Goal: Book appointment/travel/reservation

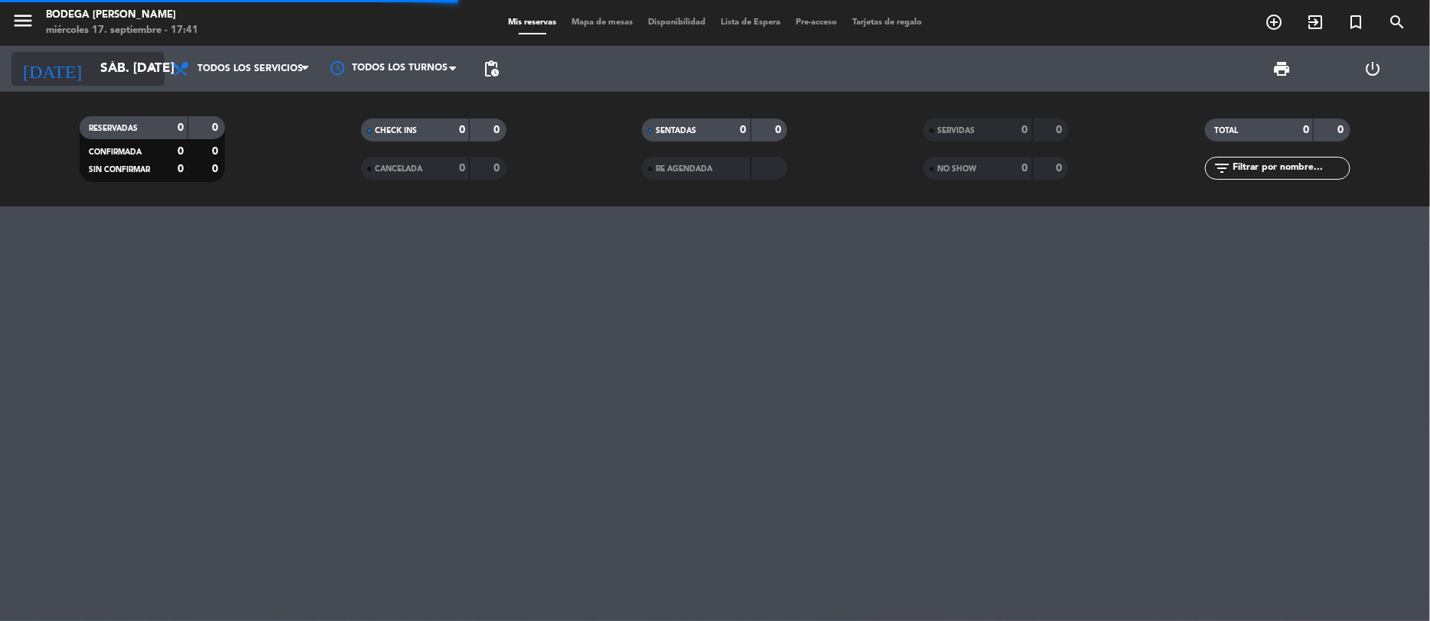
click at [133, 68] on input "sáb. [DATE]" at bounding box center [178, 69] width 170 height 31
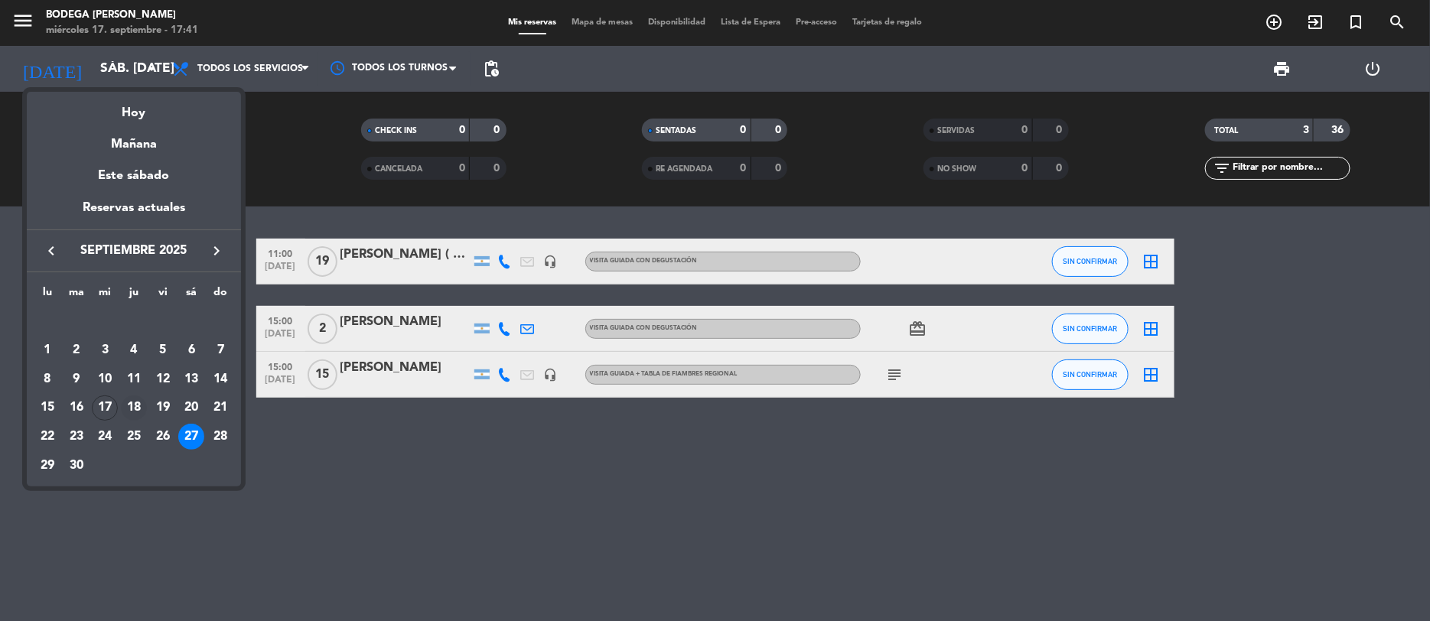
click at [136, 401] on div "18" at bounding box center [134, 408] width 26 height 26
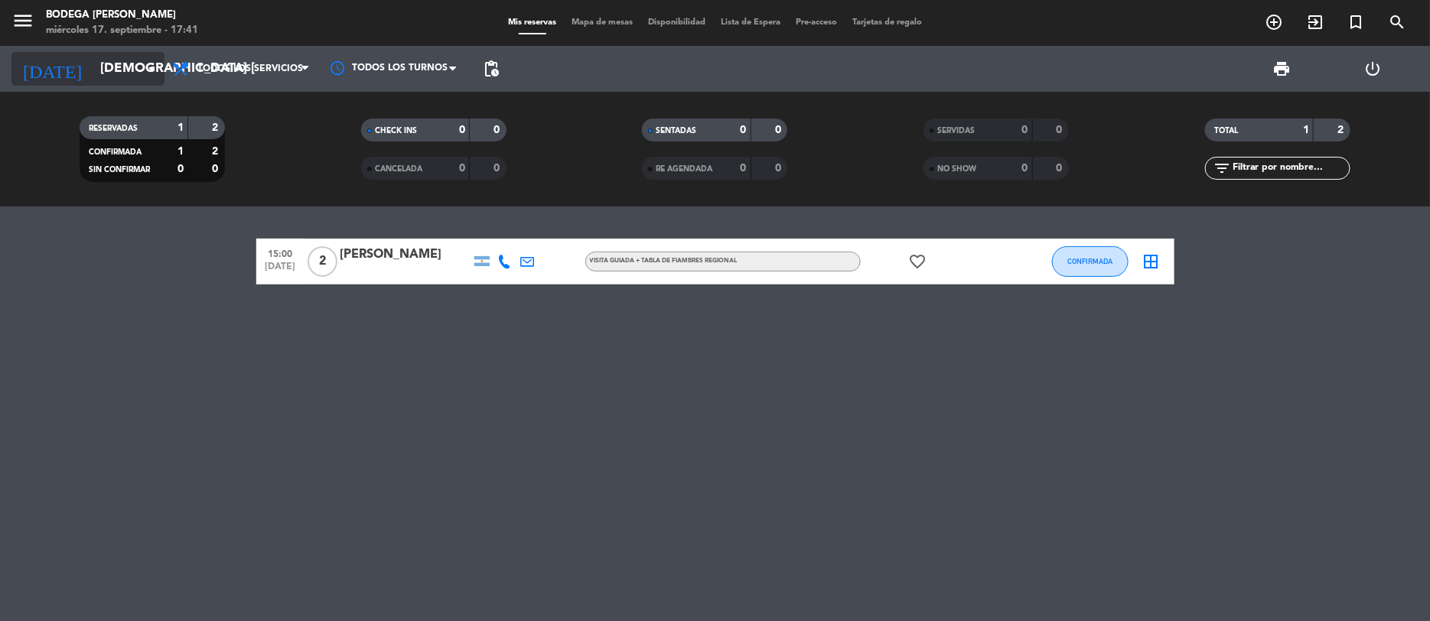
click at [153, 64] on icon "arrow_drop_down" at bounding box center [151, 69] width 18 height 18
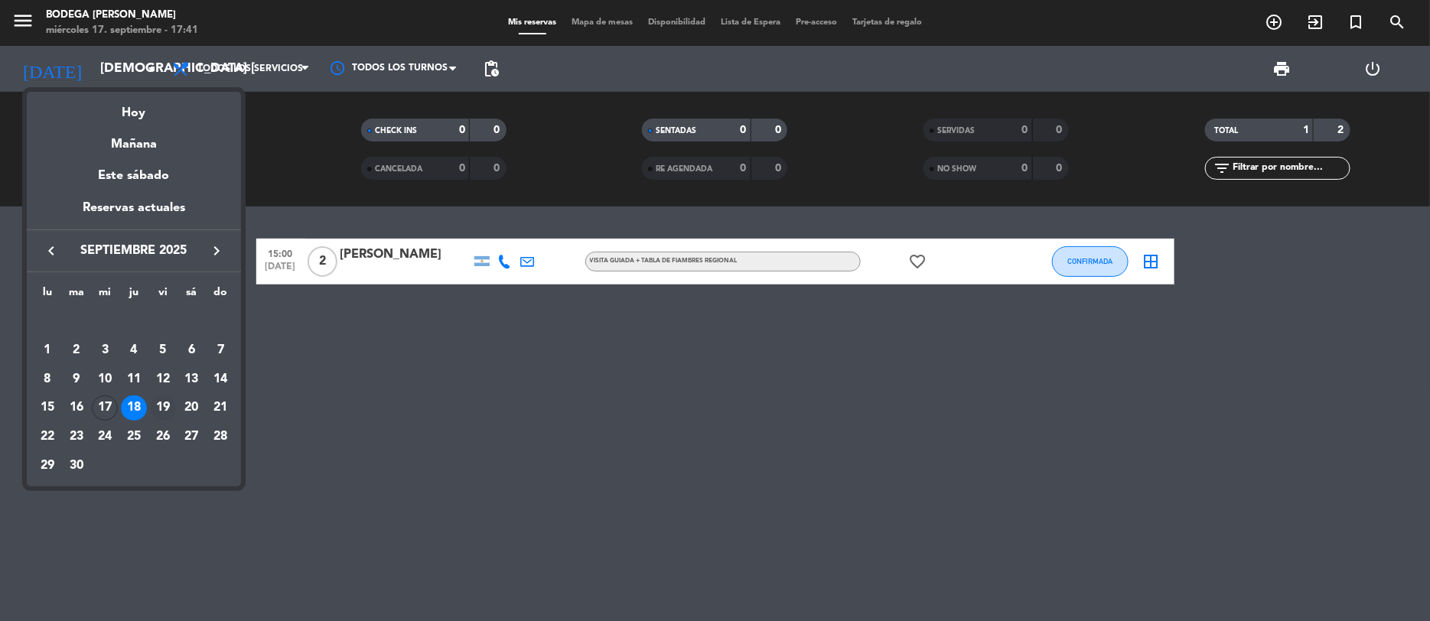
click at [159, 402] on div "19" at bounding box center [163, 408] width 26 height 26
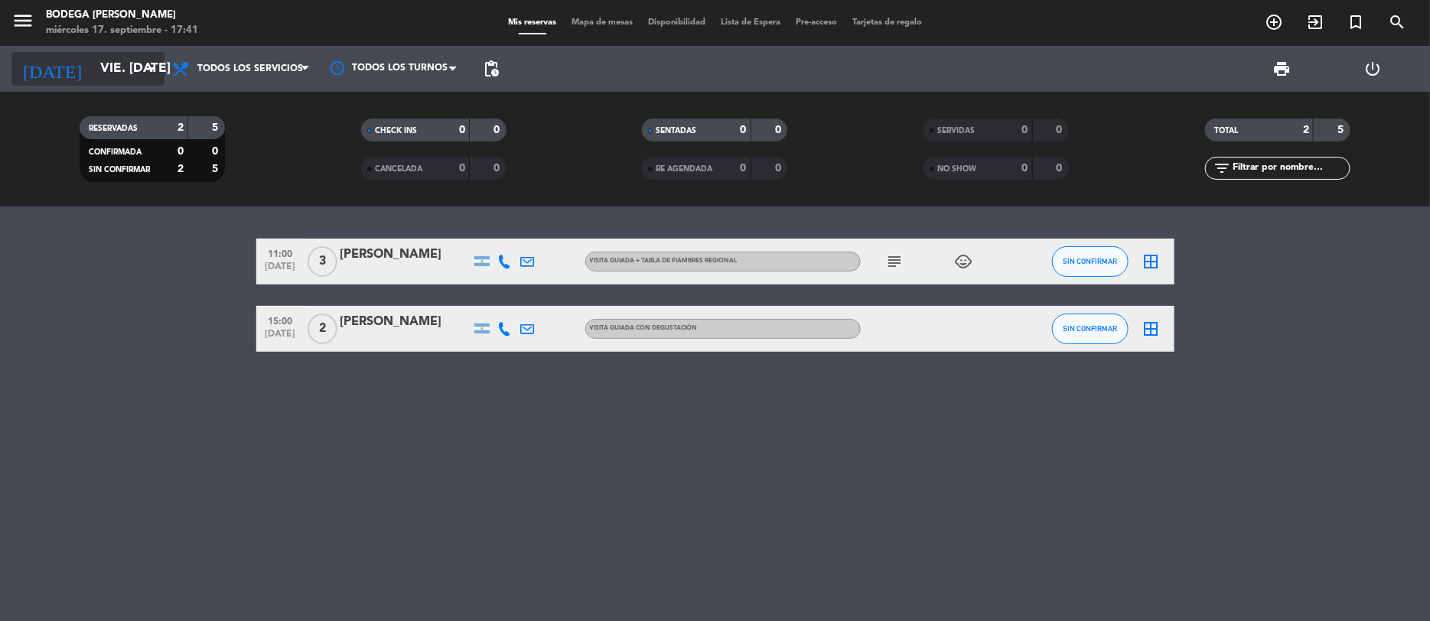
click at [147, 60] on icon "arrow_drop_down" at bounding box center [151, 69] width 18 height 18
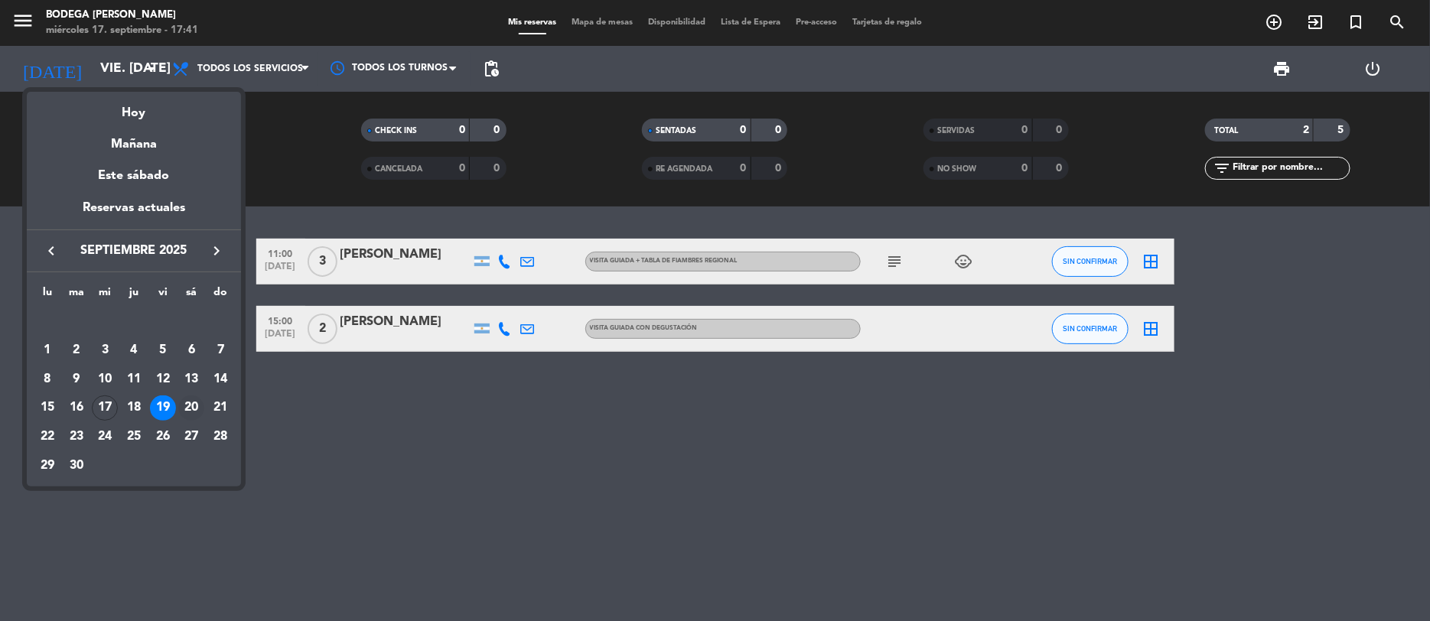
click at [197, 402] on div "20" at bounding box center [191, 408] width 26 height 26
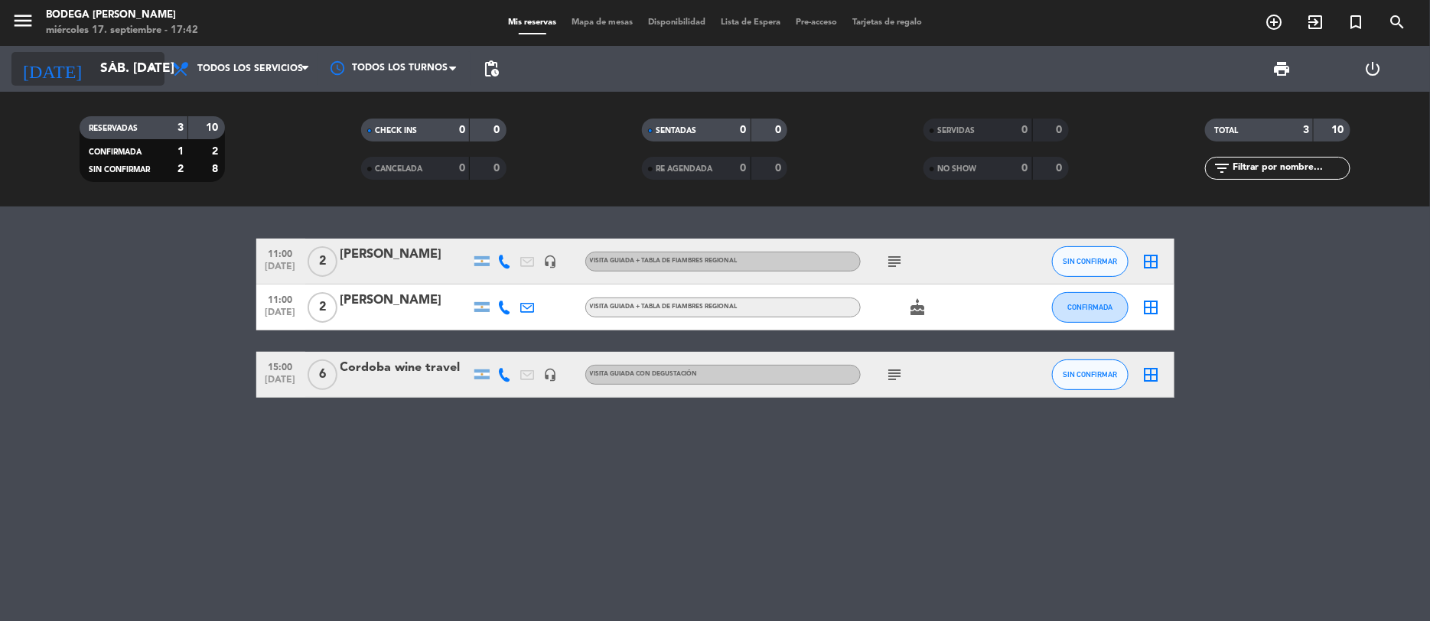
click at [154, 54] on input "sáb. [DATE]" at bounding box center [178, 69] width 170 height 31
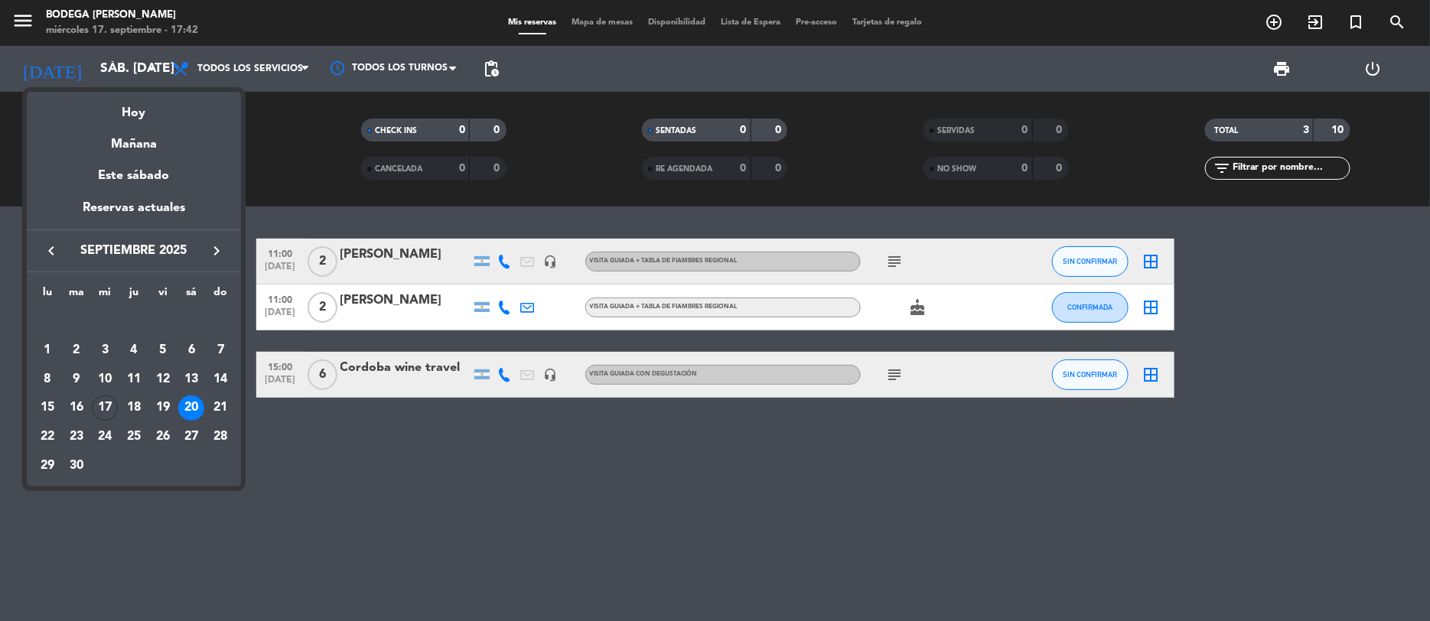
click at [227, 400] on div "21" at bounding box center [220, 408] width 26 height 26
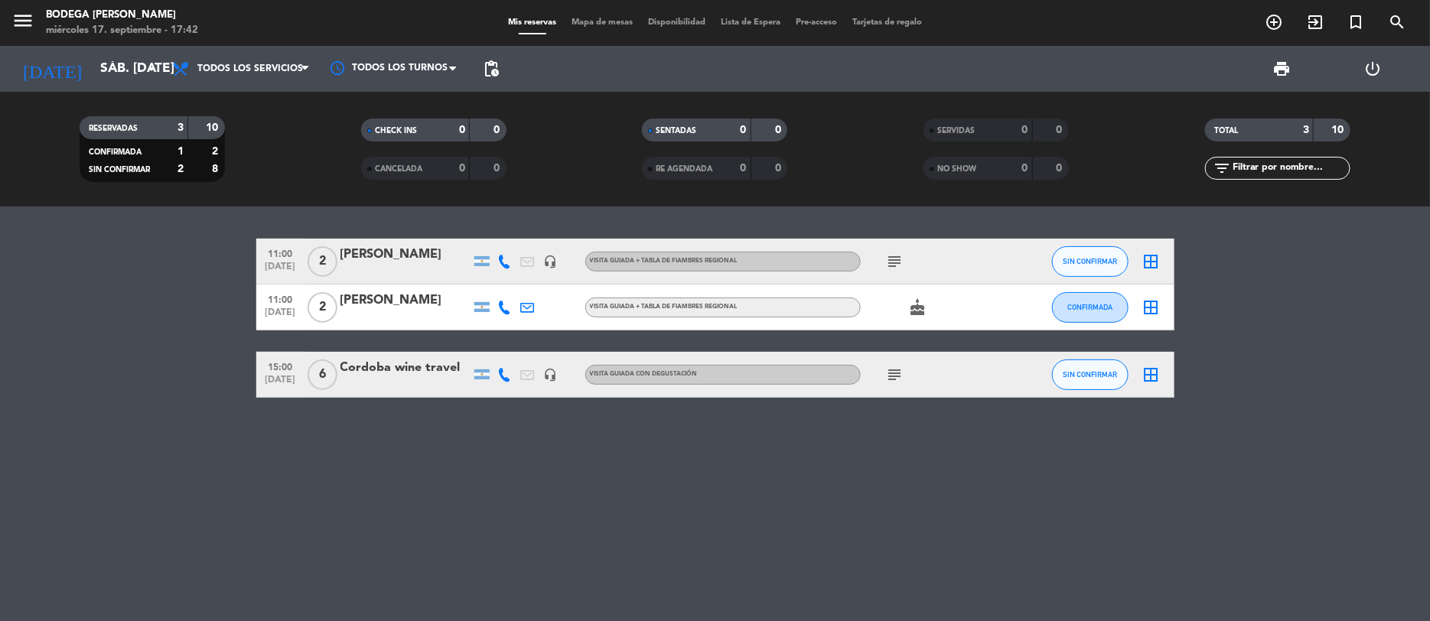
type input "dom. [DATE]"
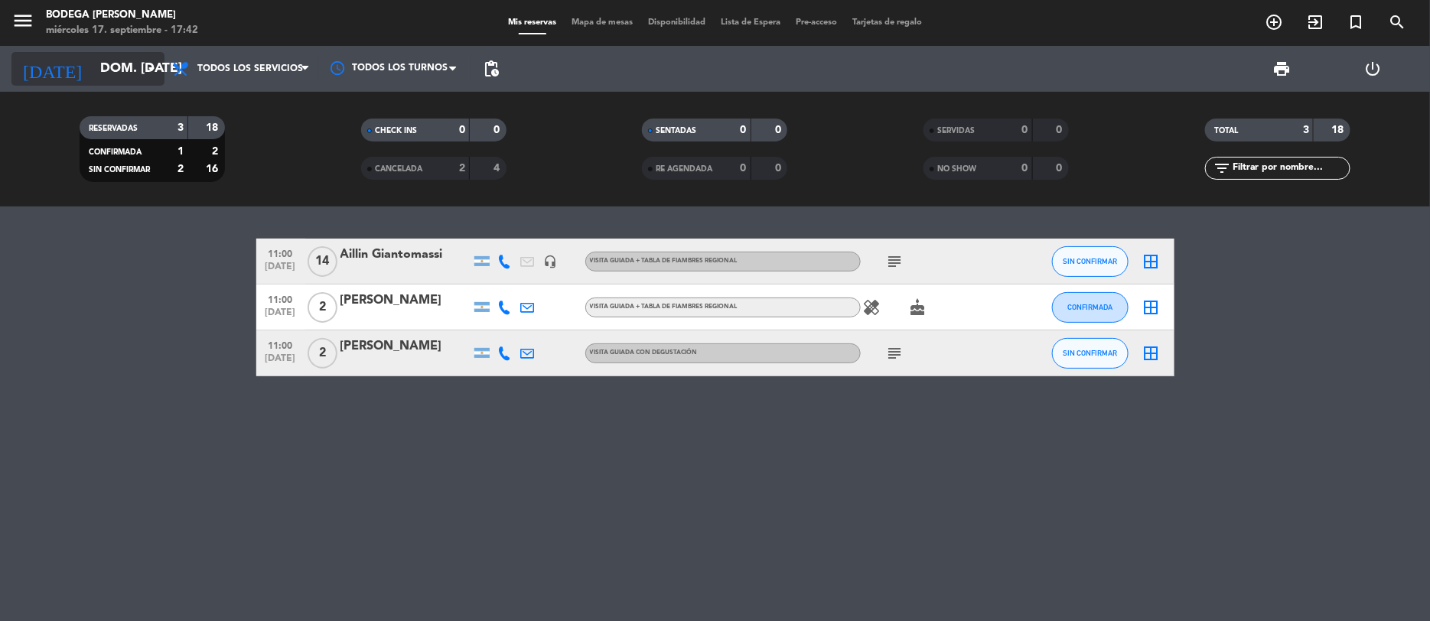
click at [145, 67] on icon "arrow_drop_down" at bounding box center [151, 69] width 18 height 18
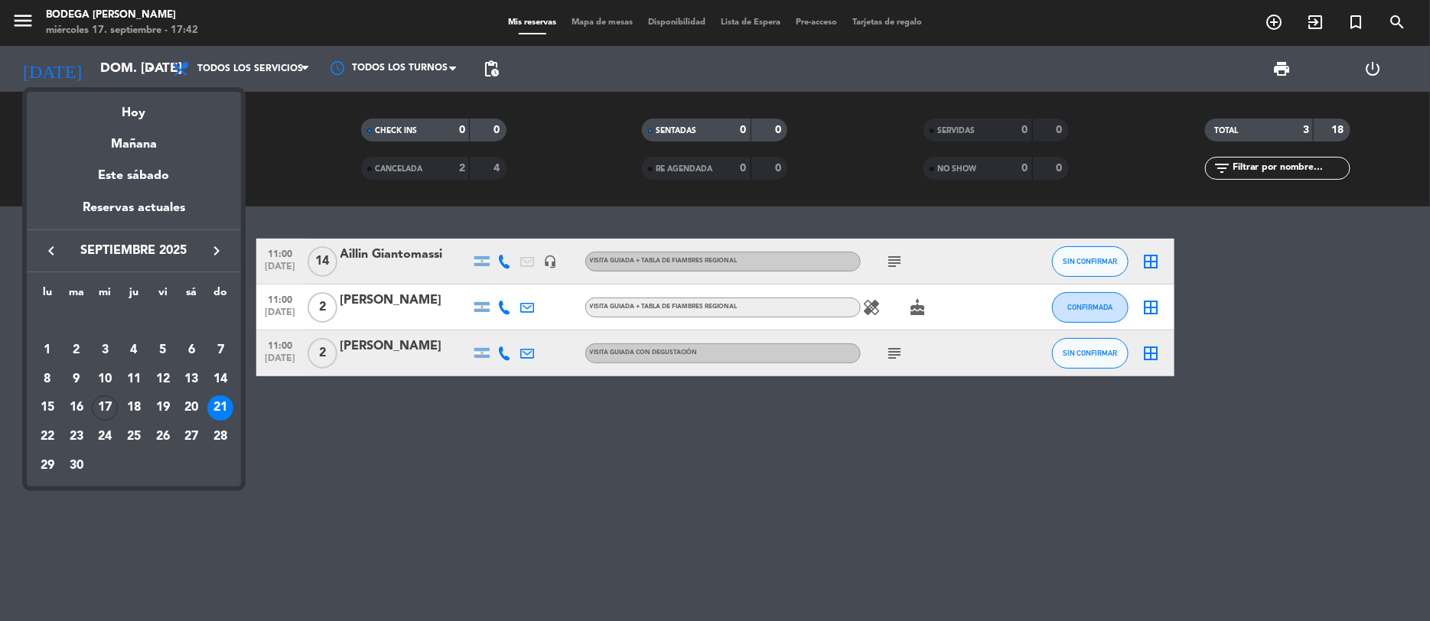
click at [467, 532] on div at bounding box center [715, 310] width 1430 height 621
